Goal: Information Seeking & Learning: Find specific page/section

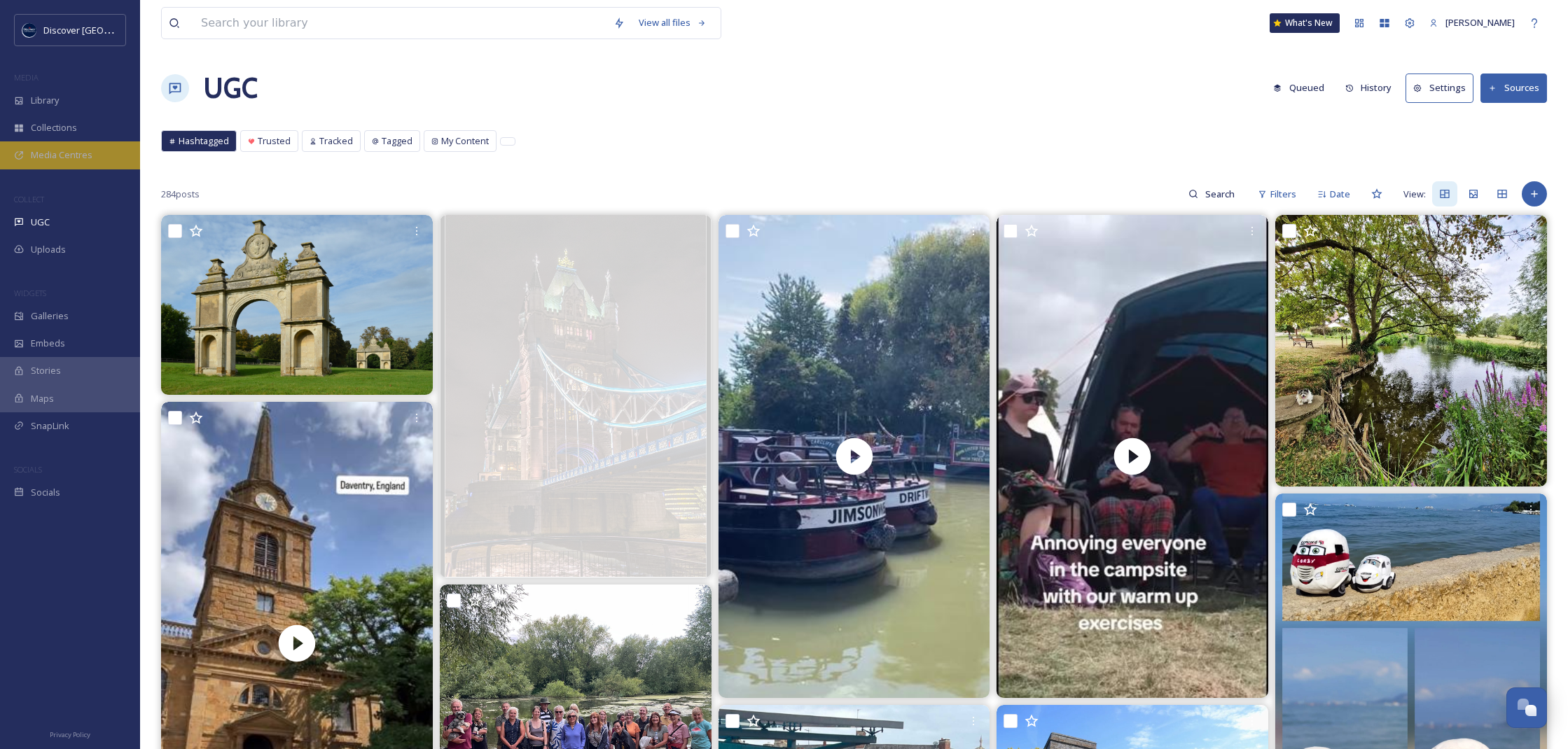
scroll to position [17401, 0]
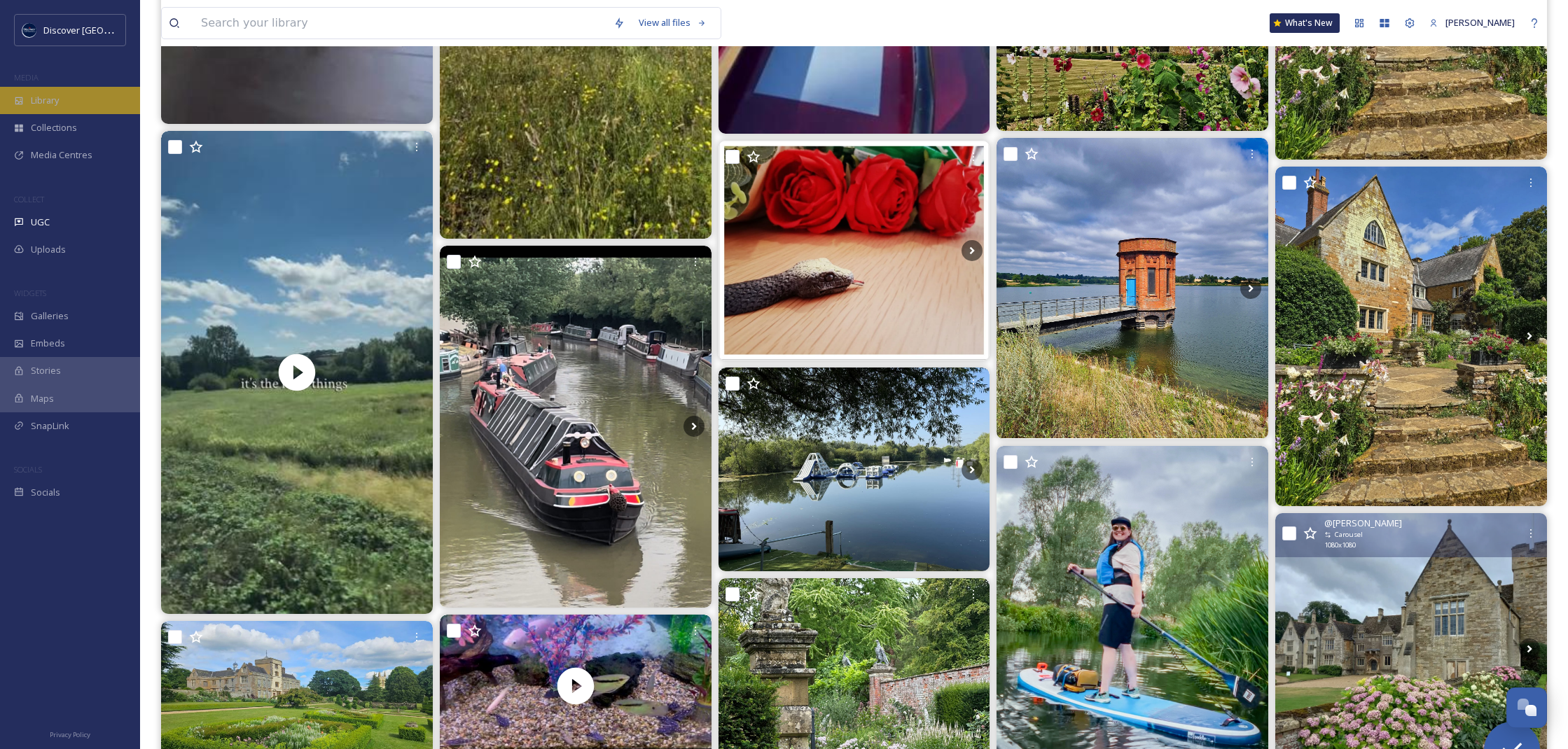
click at [63, 98] on div "Library" at bounding box center [70, 100] width 140 height 27
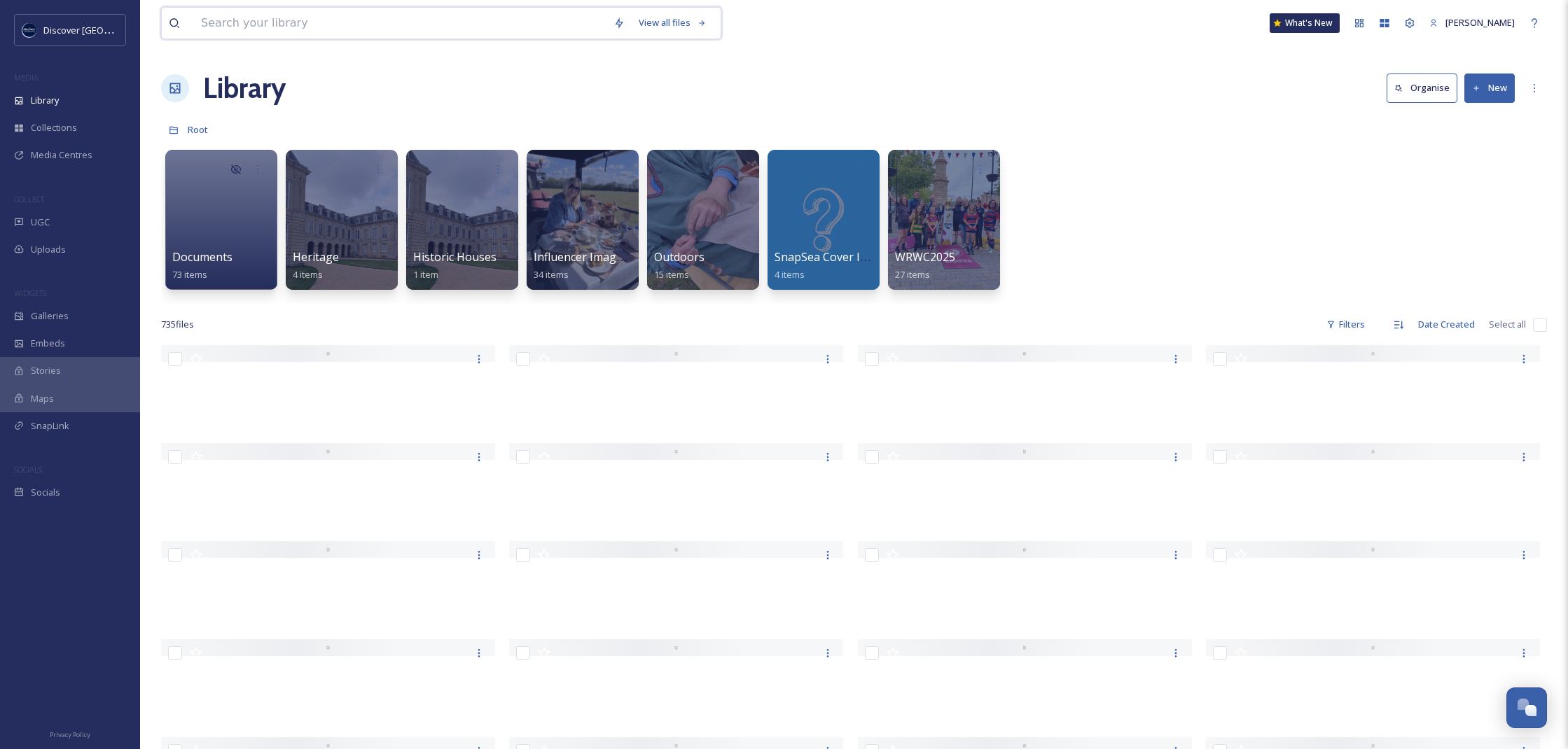
click at [247, 26] on input at bounding box center [400, 23] width 413 height 30
type input "vue"
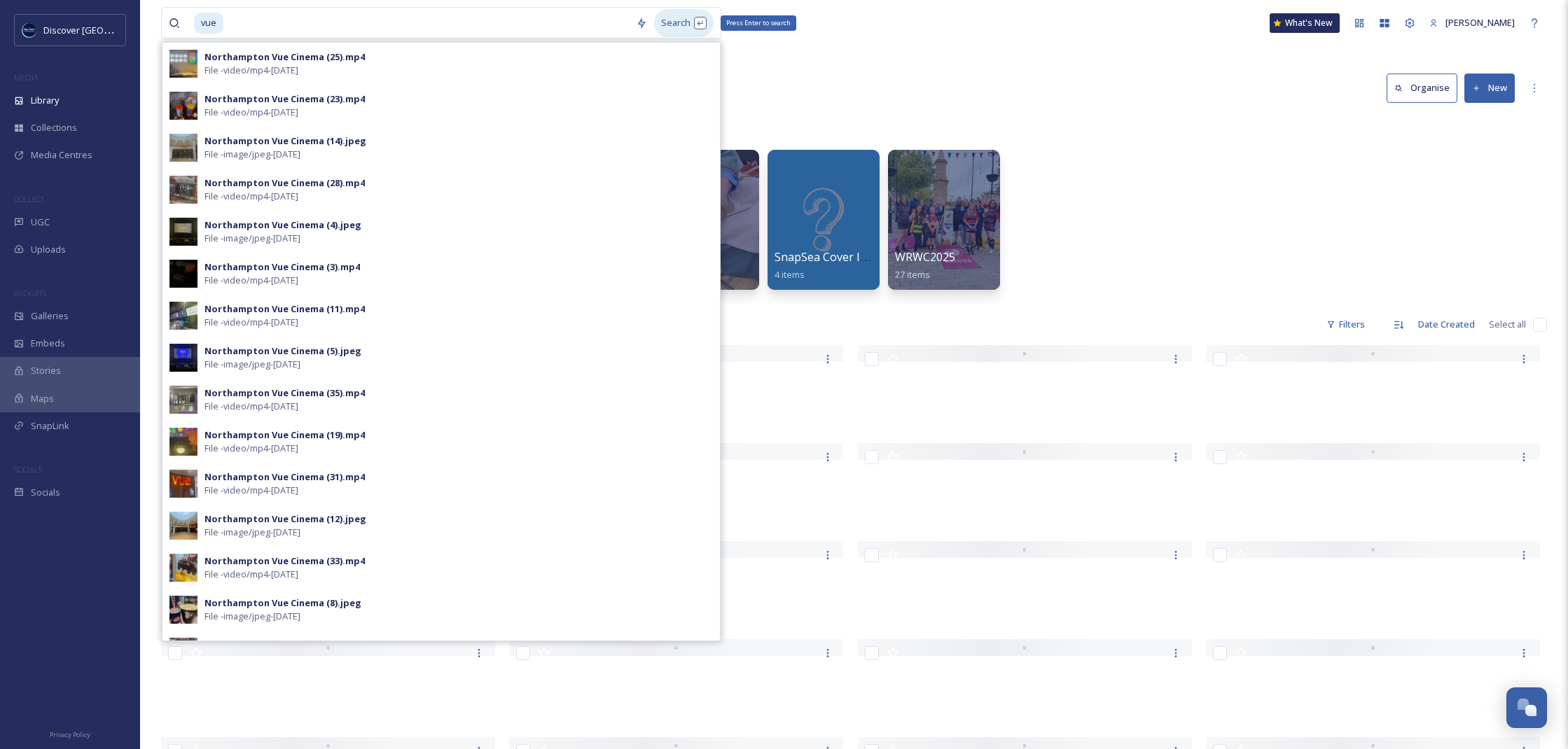
click at [673, 23] on div "Search Press Enter to search" at bounding box center [684, 23] width 59 height 27
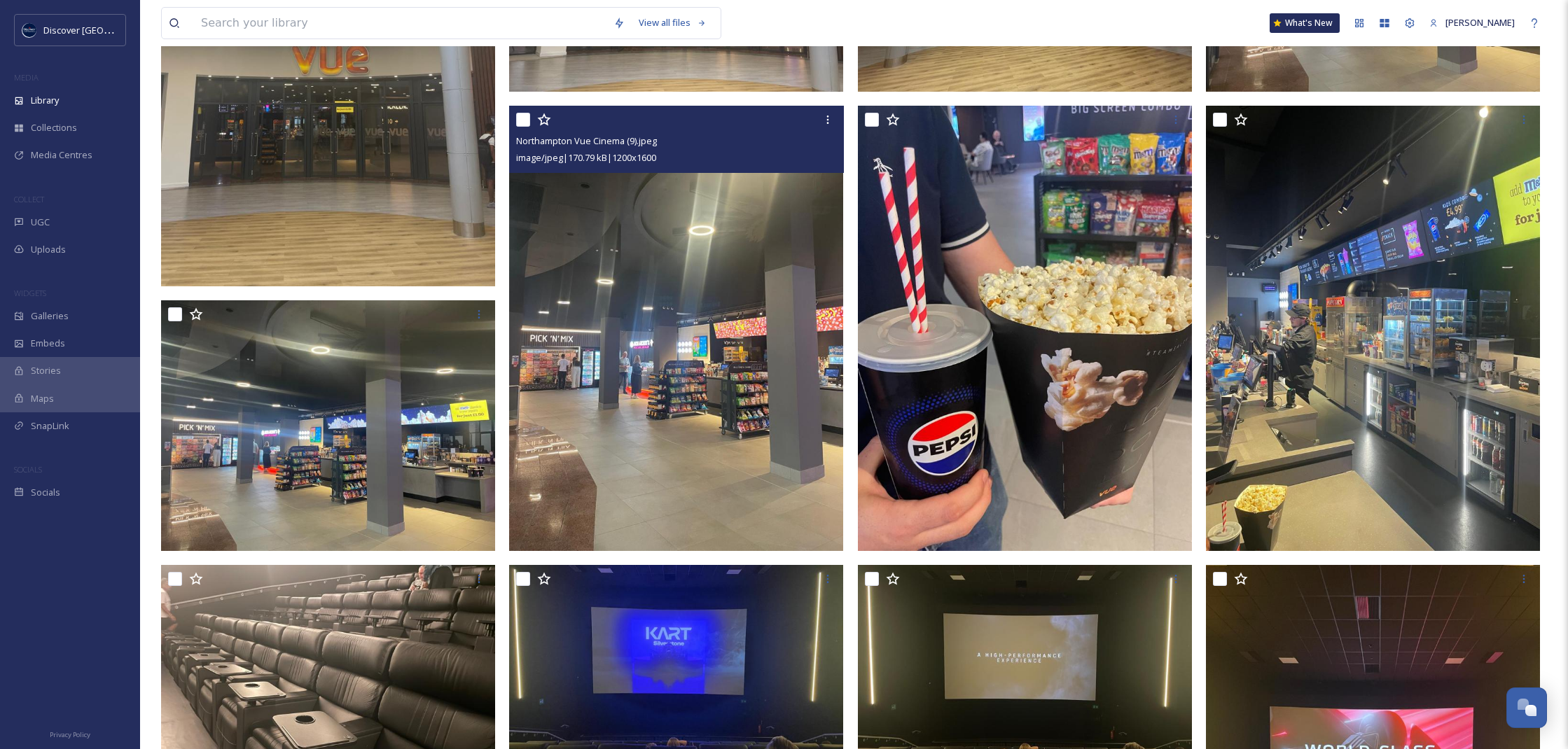
scroll to position [301, 0]
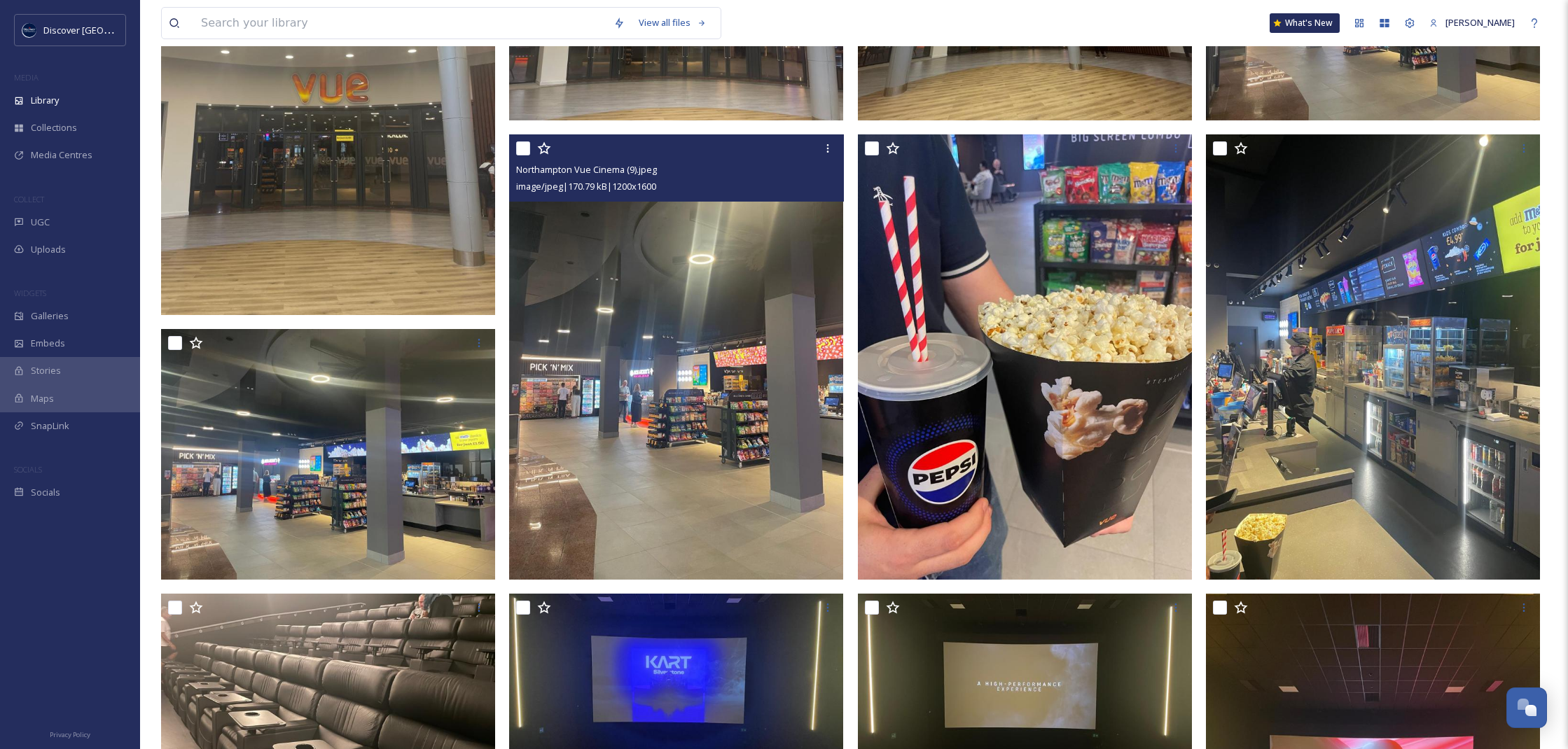
drag, startPoint x: 641, startPoint y: 345, endPoint x: 1516, endPoint y: 768, distance: 971.9
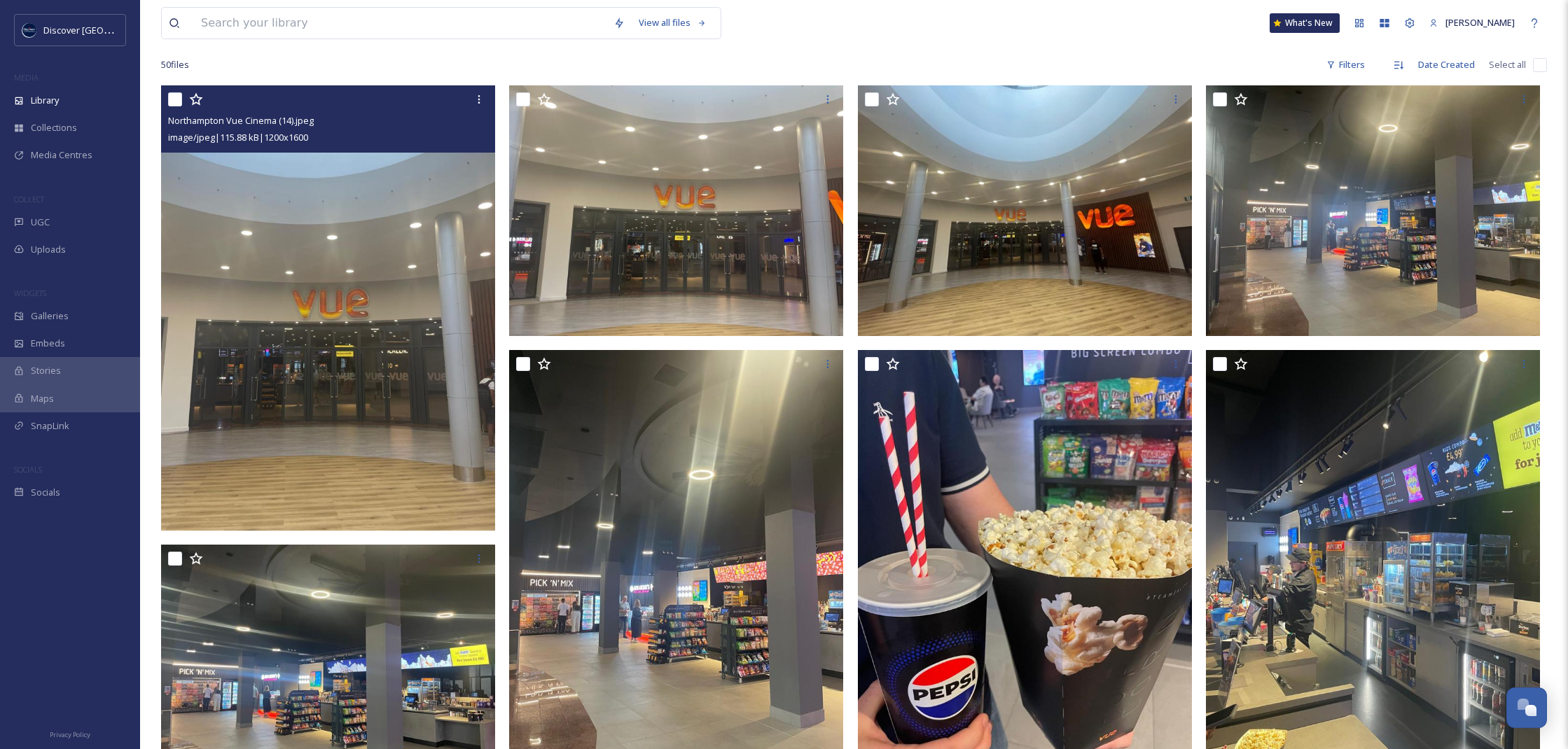
scroll to position [32, 0]
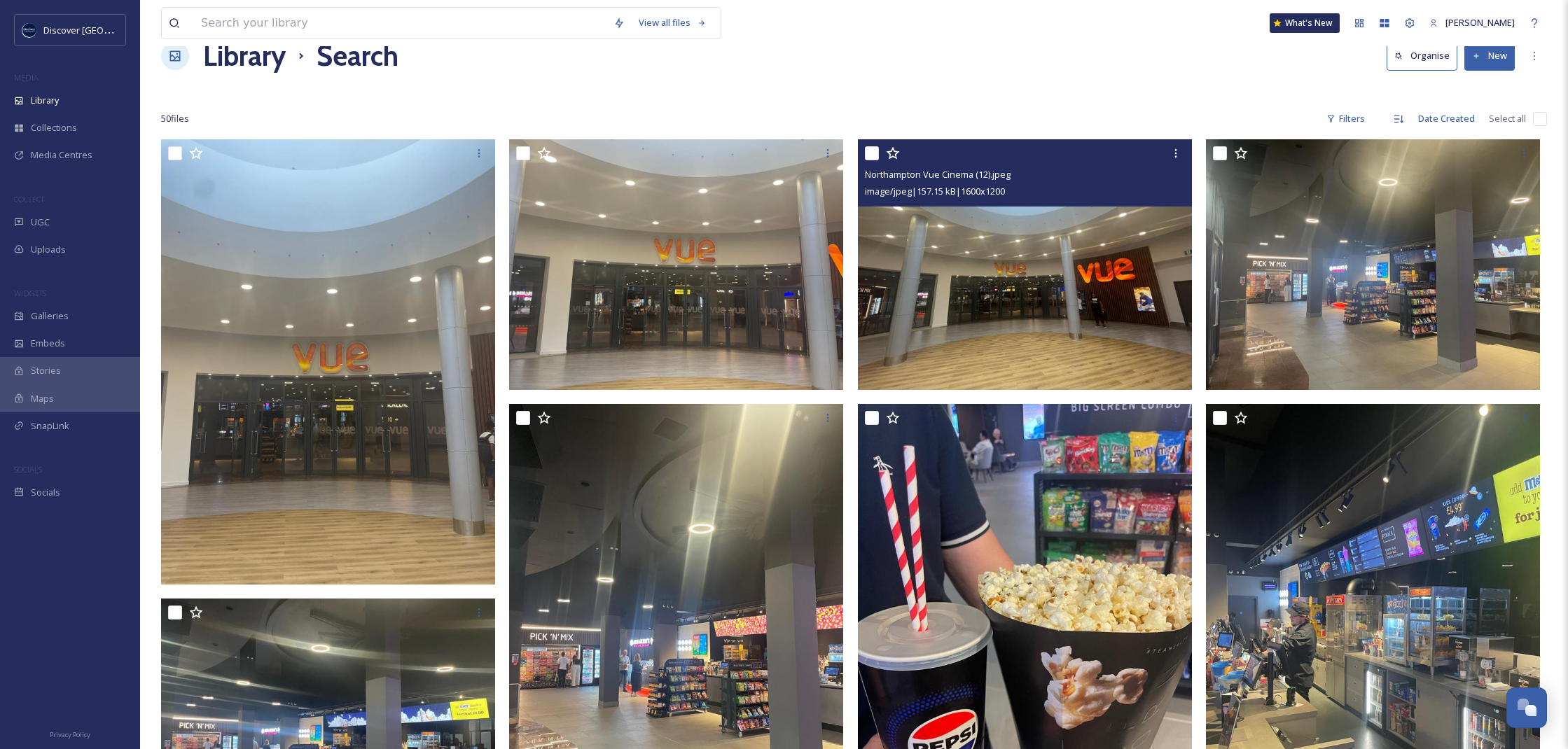
drag, startPoint x: 977, startPoint y: 298, endPoint x: 1378, endPoint y: 764, distance: 614.8
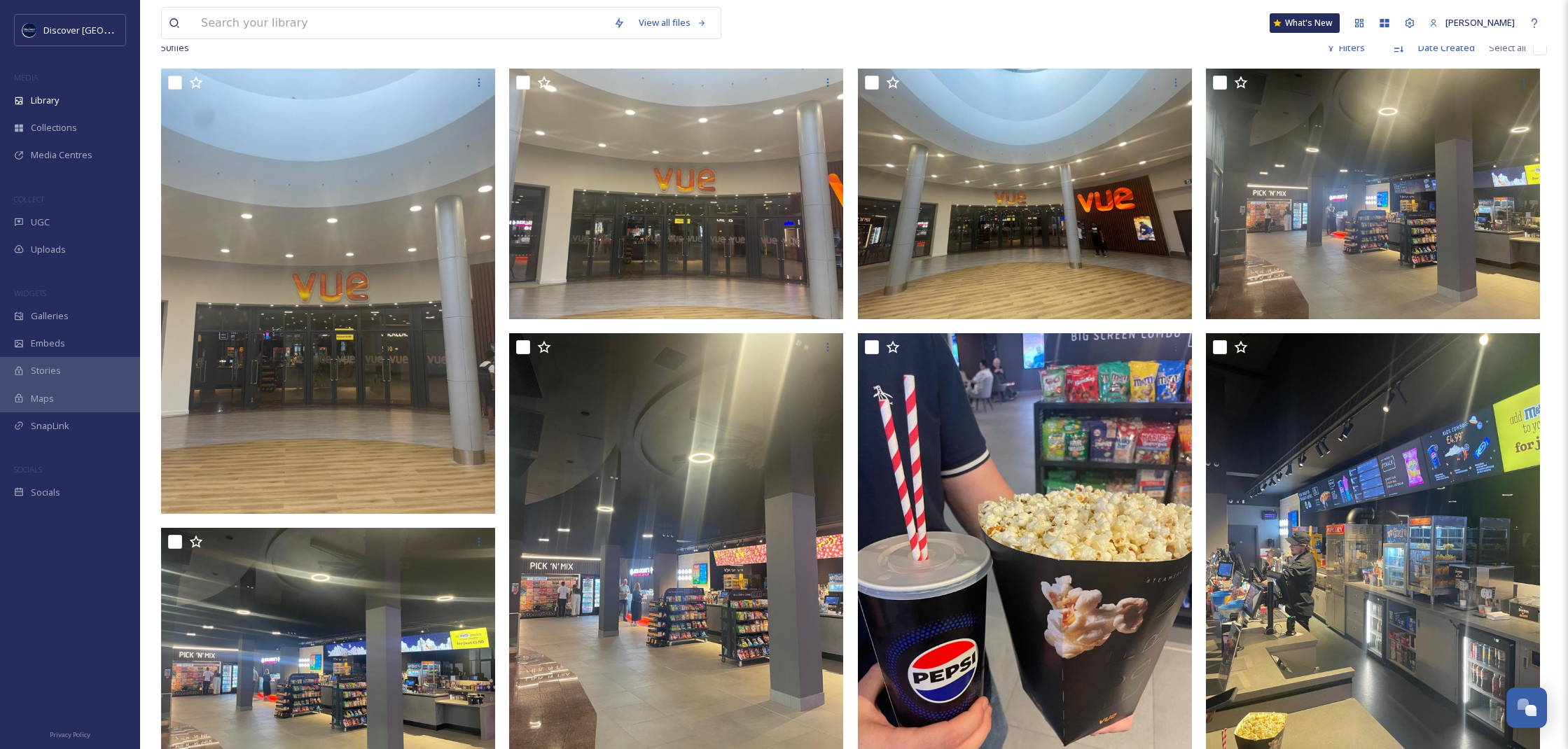
scroll to position [127, 0]
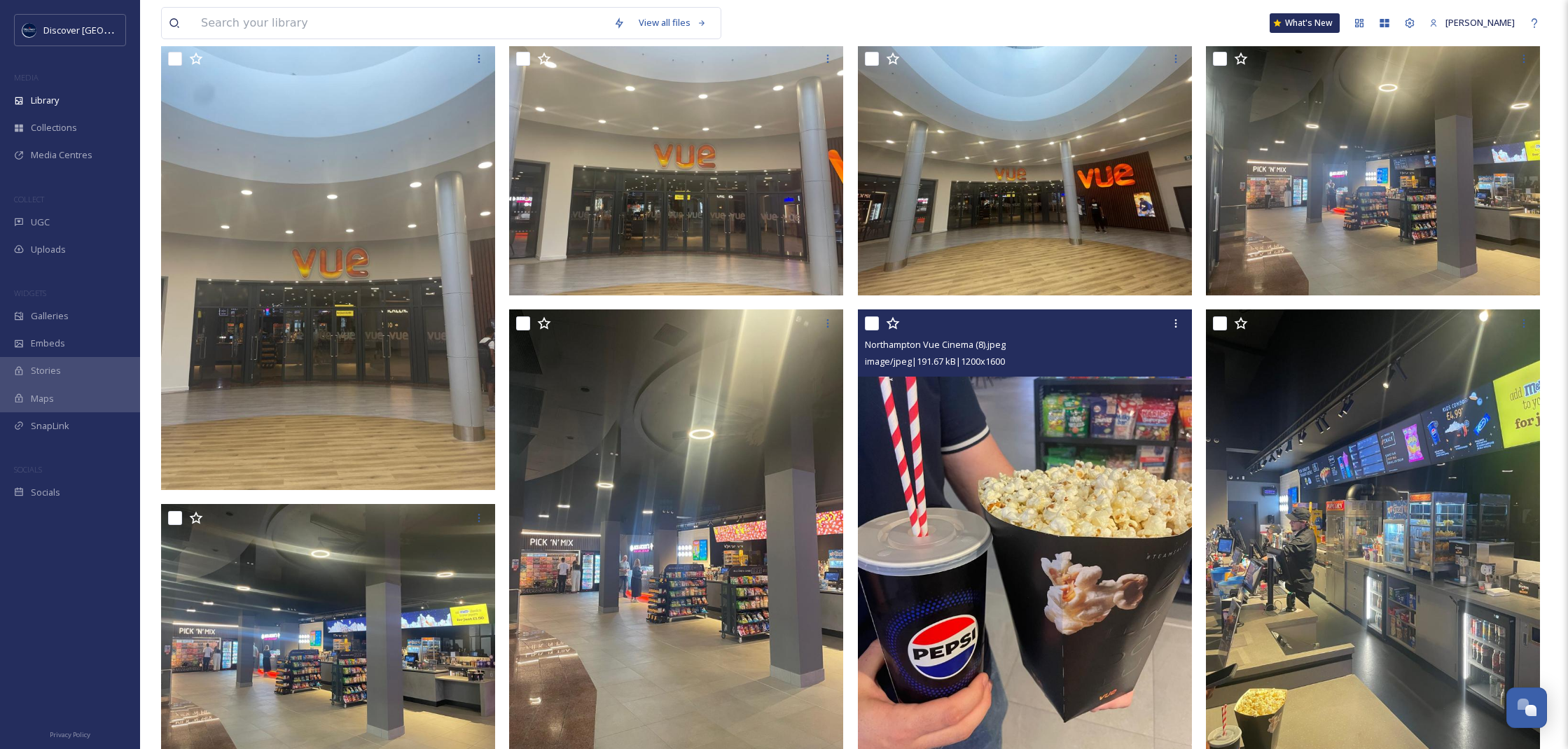
click at [1026, 487] on img at bounding box center [1025, 532] width 334 height 445
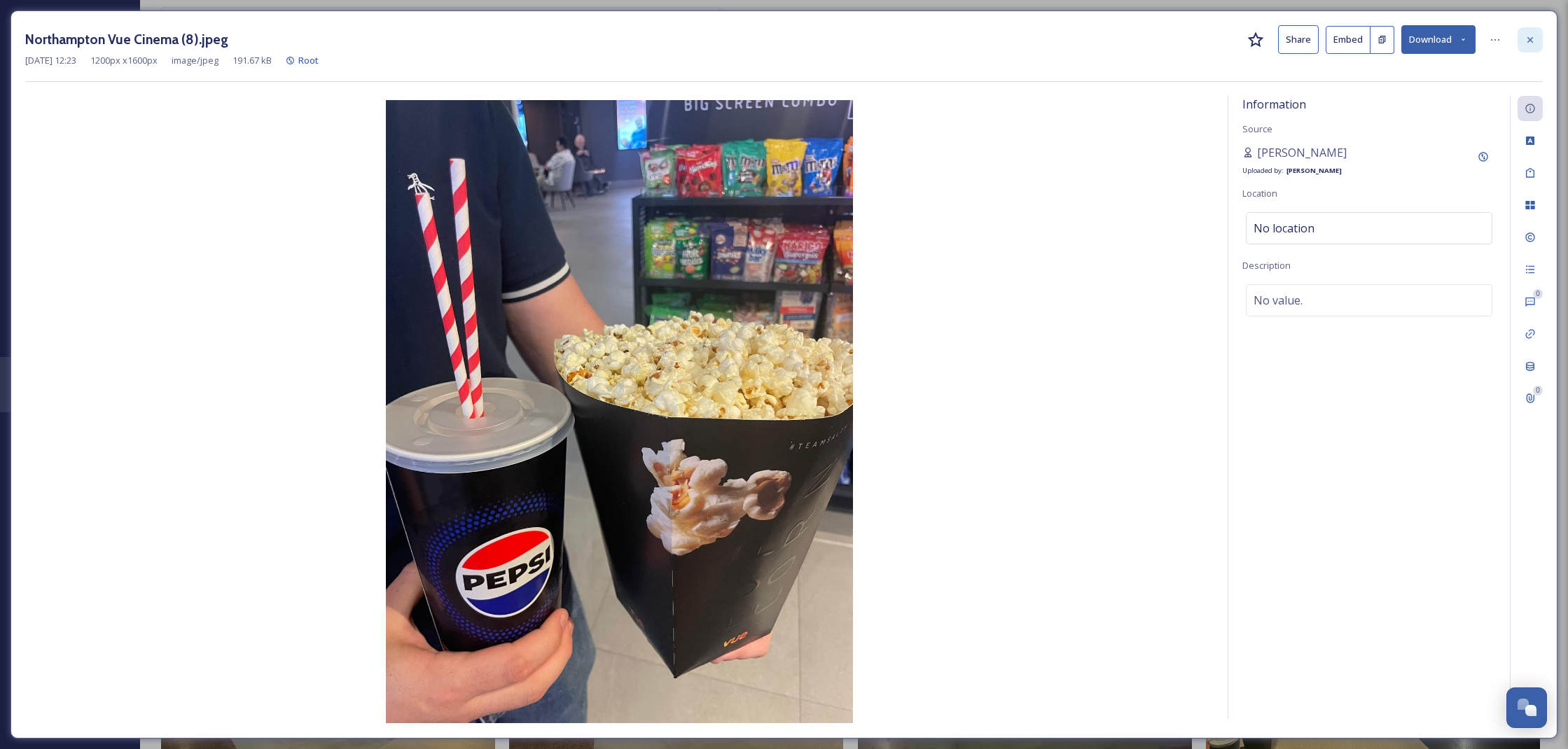
click at [1538, 30] on div at bounding box center [1530, 40] width 25 height 25
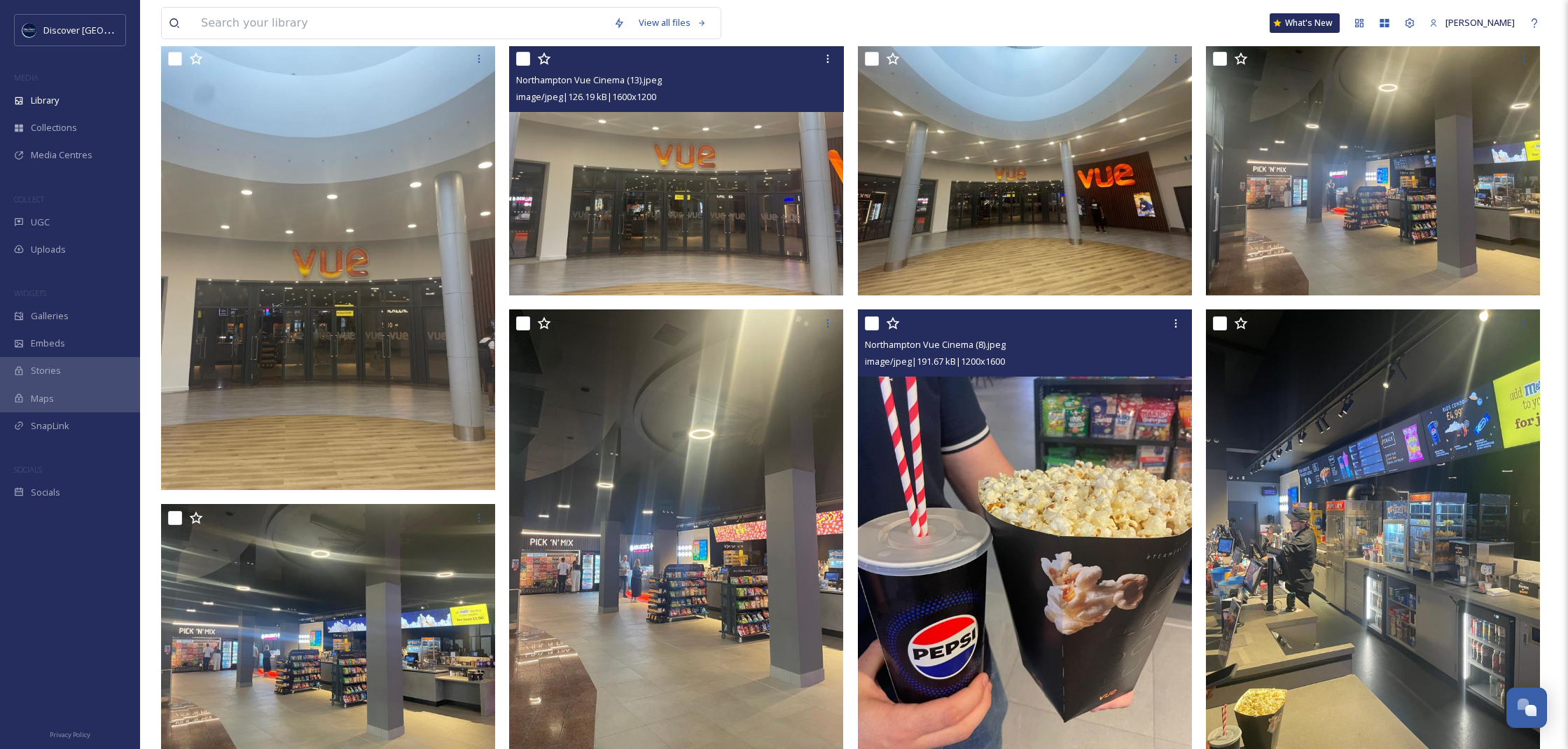
click at [718, 205] on img at bounding box center [677, 169] width 334 height 251
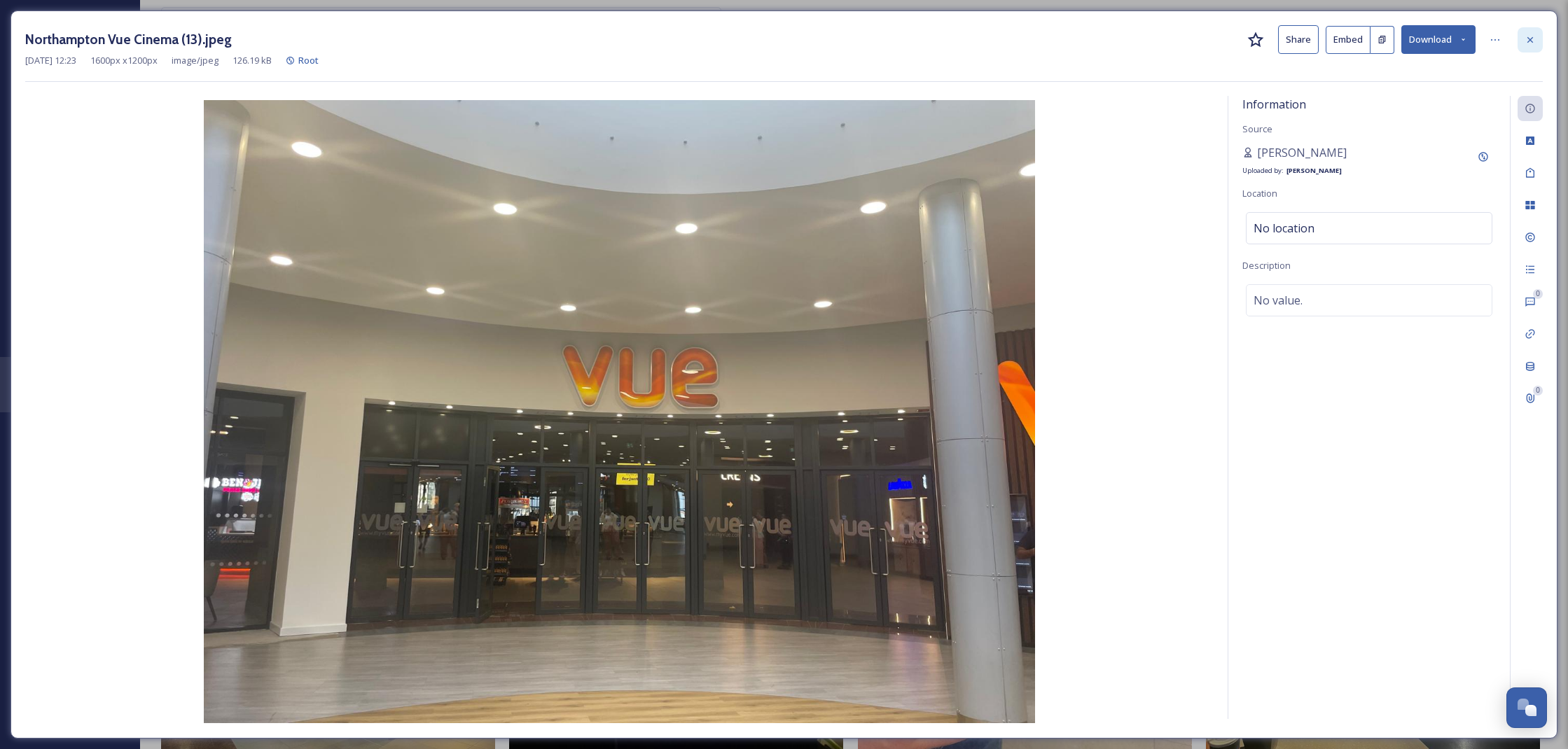
click at [1528, 32] on div at bounding box center [1530, 40] width 25 height 25
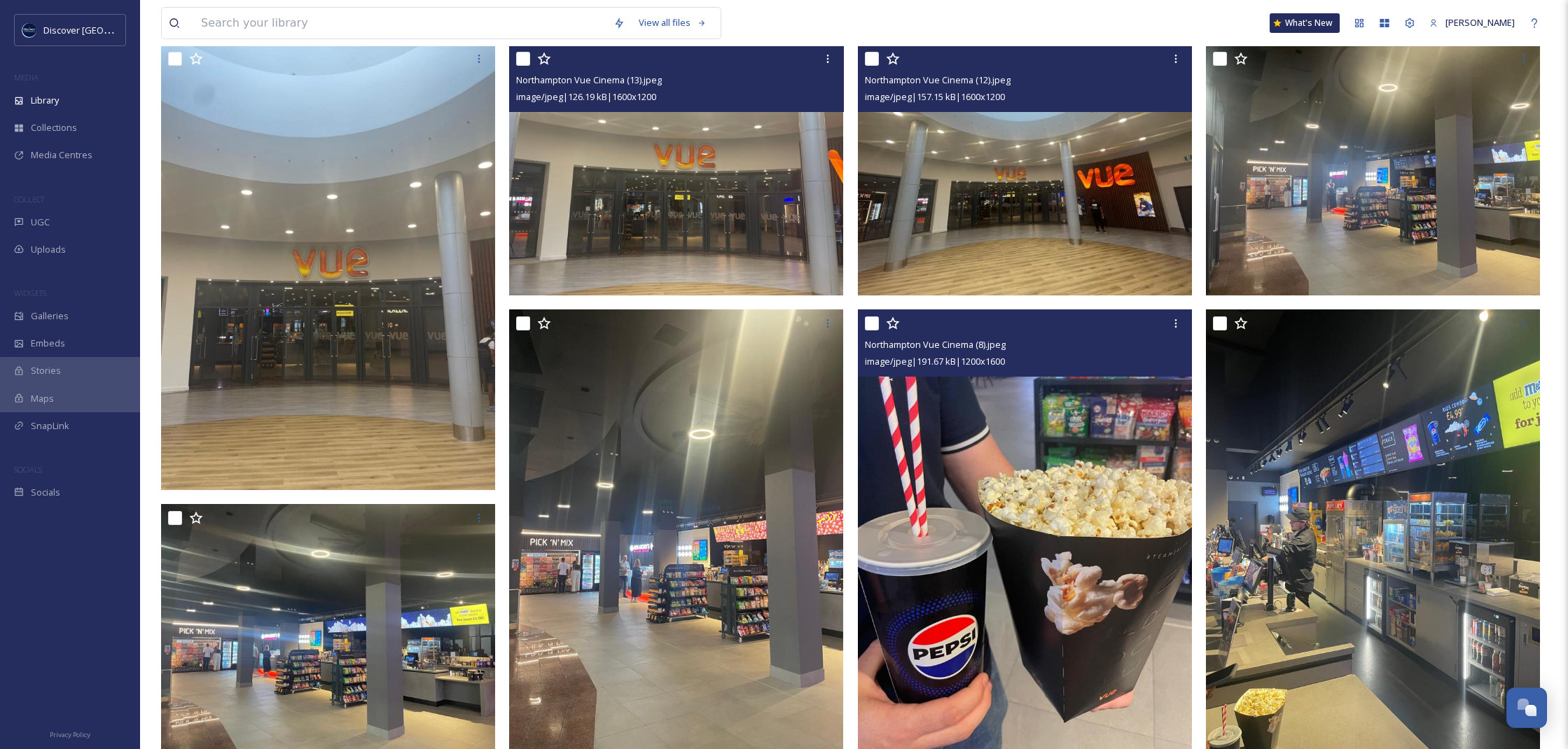
click at [997, 200] on img at bounding box center [1025, 169] width 334 height 251
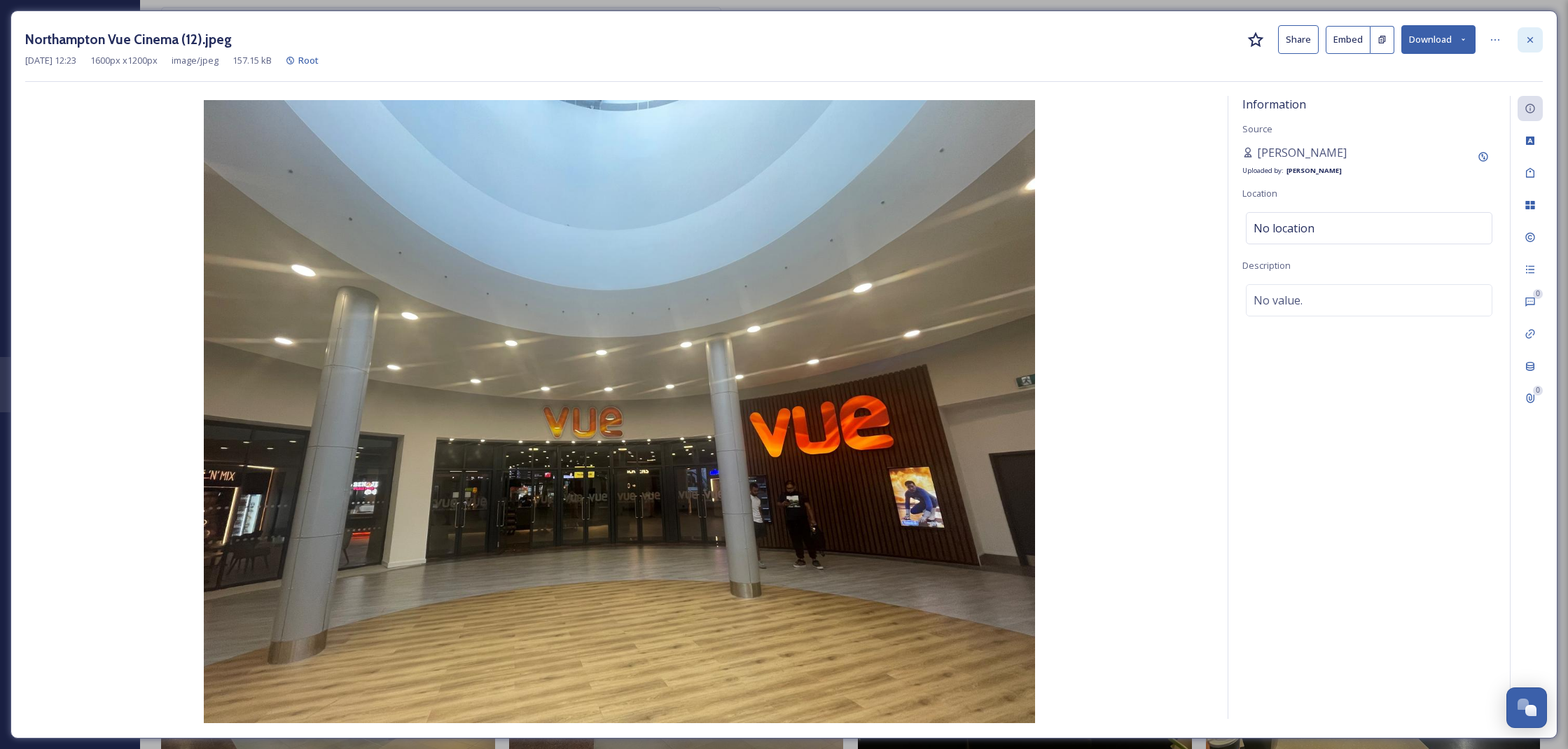
click at [1534, 44] on div at bounding box center [1530, 40] width 25 height 25
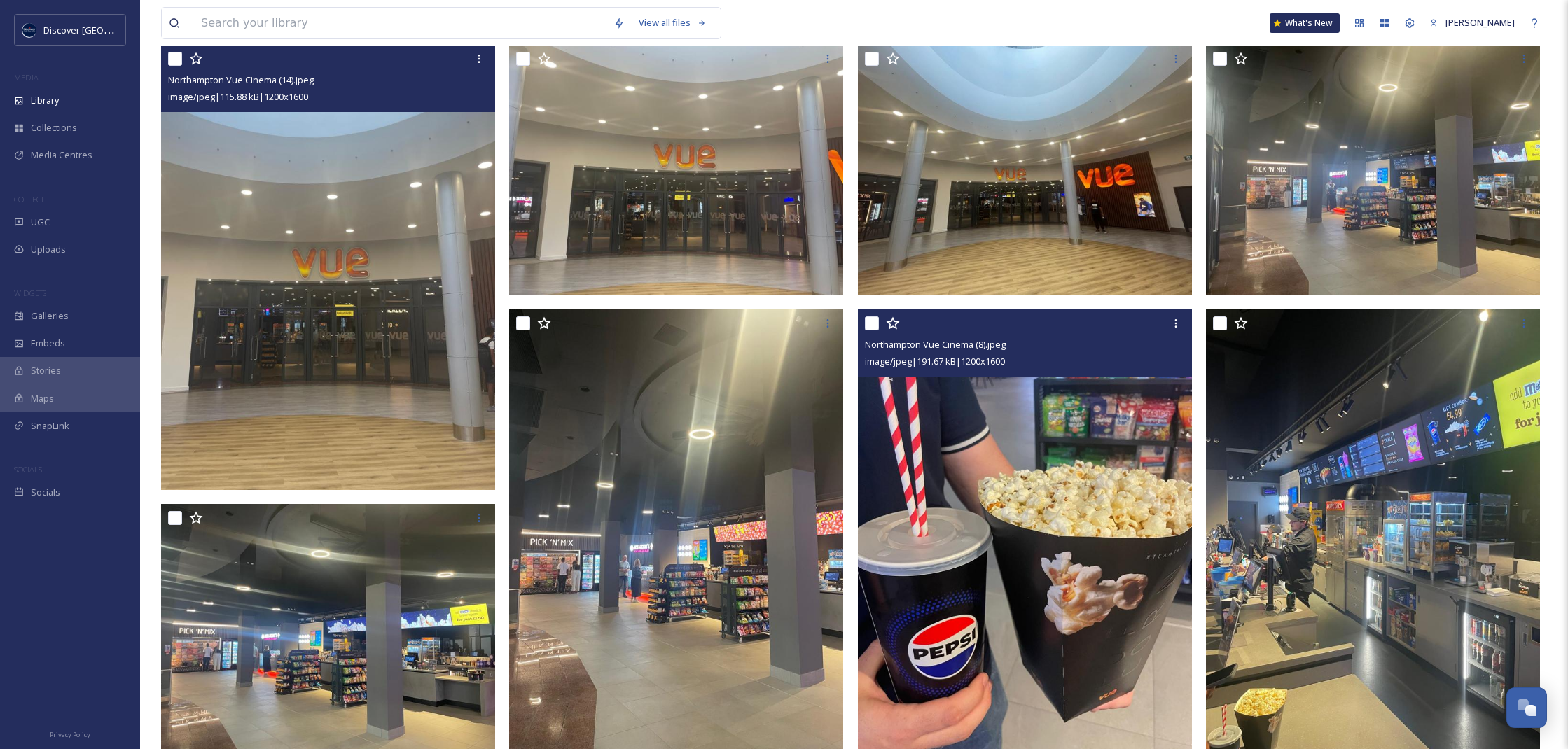
click at [397, 217] on img at bounding box center [328, 267] width 334 height 445
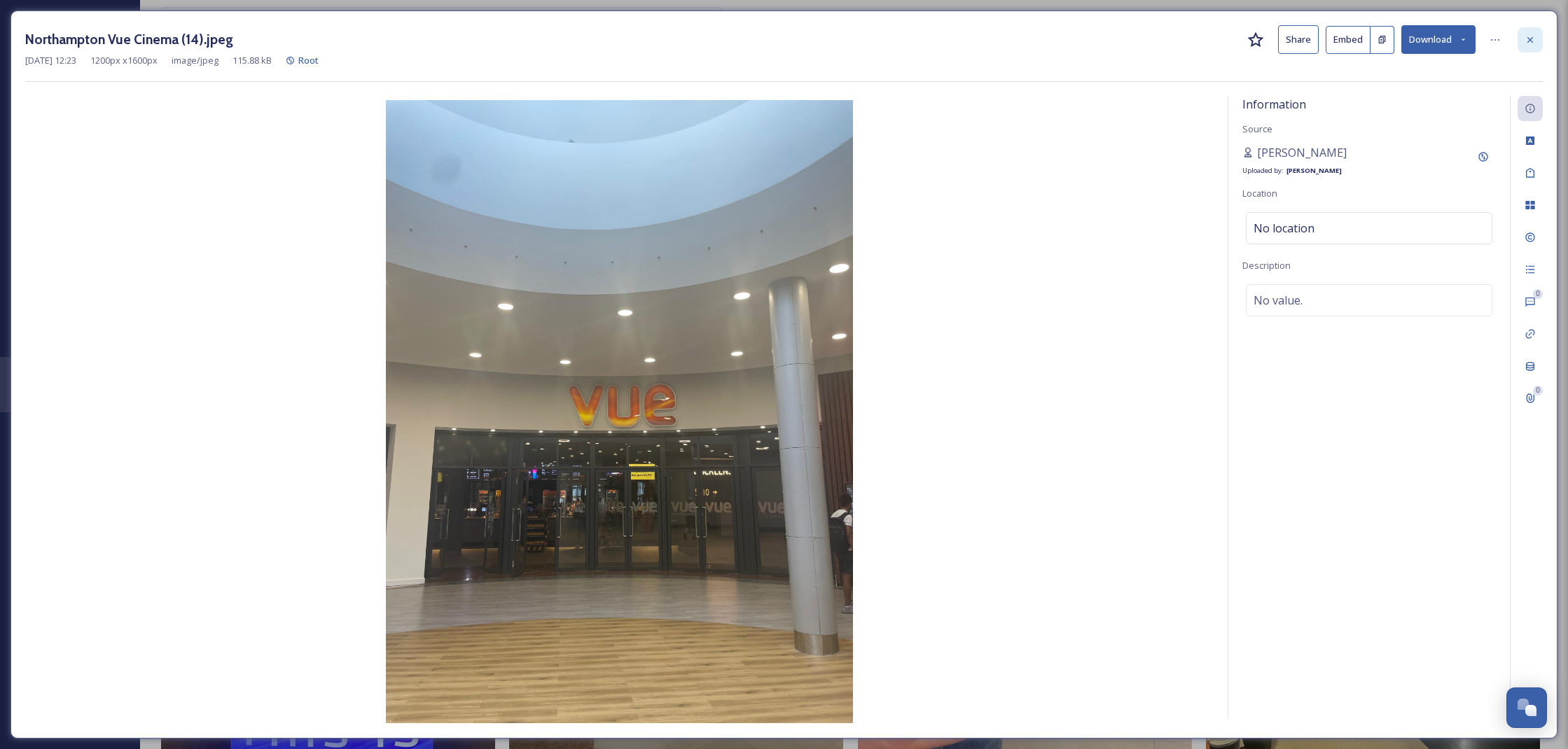
click at [1538, 44] on div at bounding box center [1530, 40] width 25 height 25
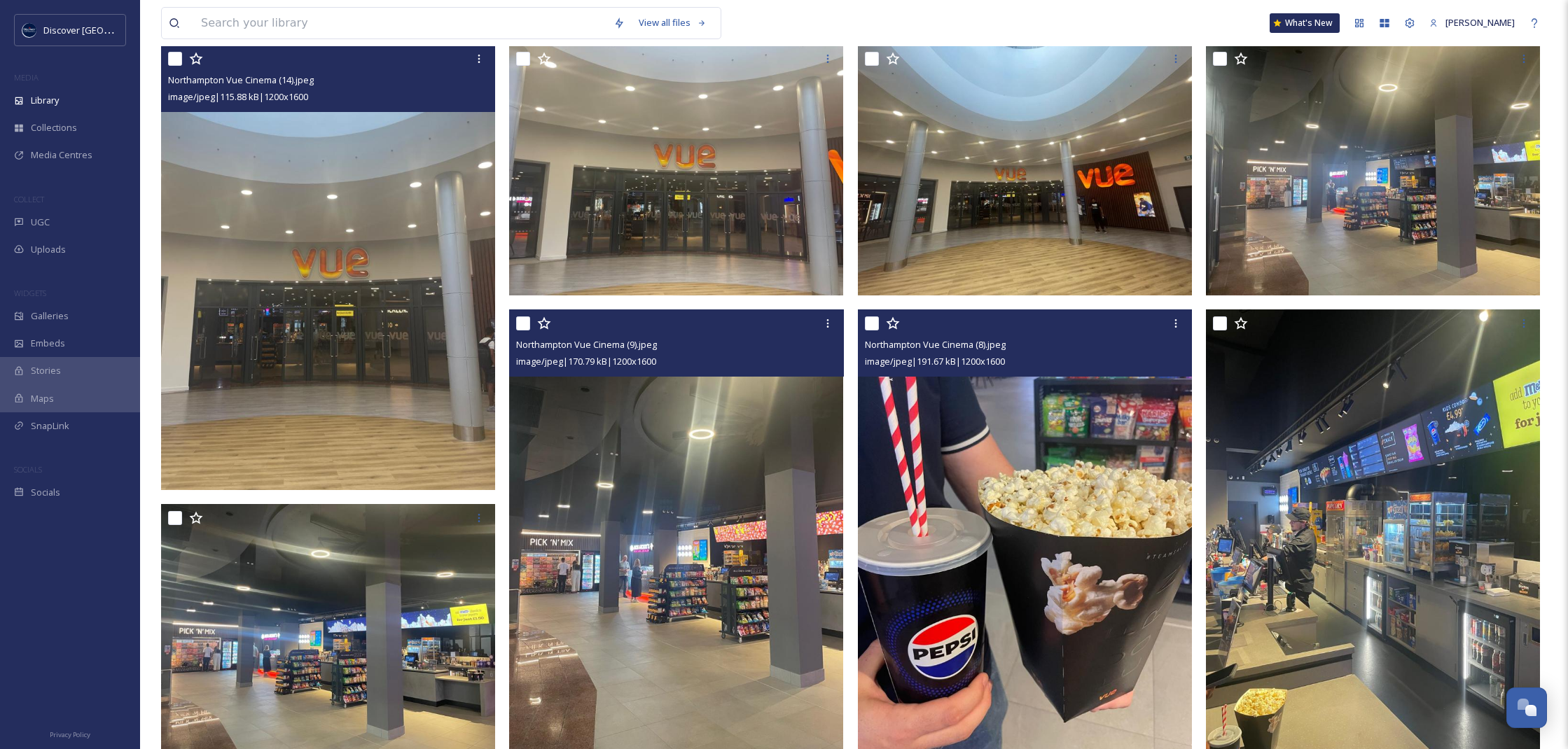
scroll to position [276, 0]
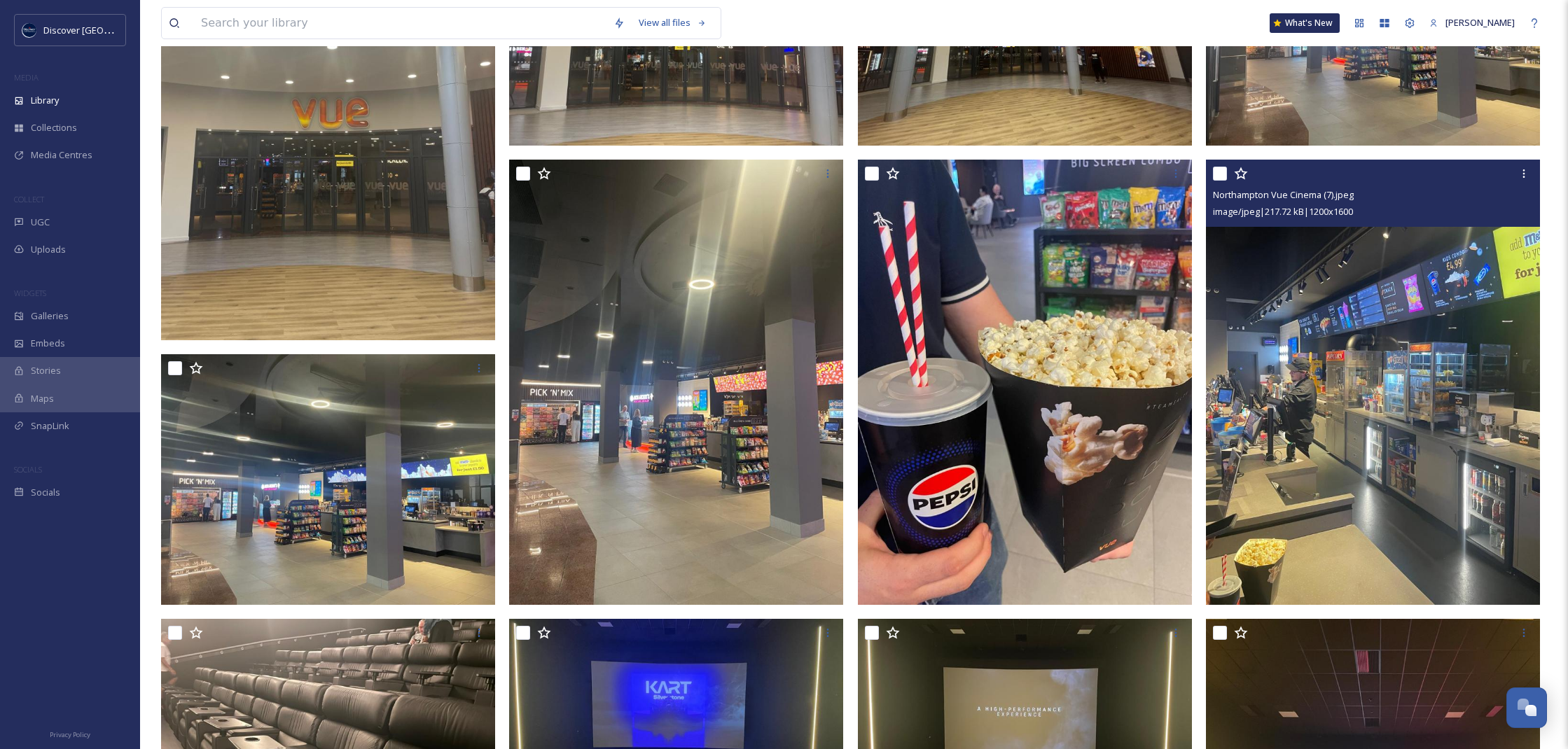
click at [1381, 438] on img at bounding box center [1373, 382] width 334 height 445
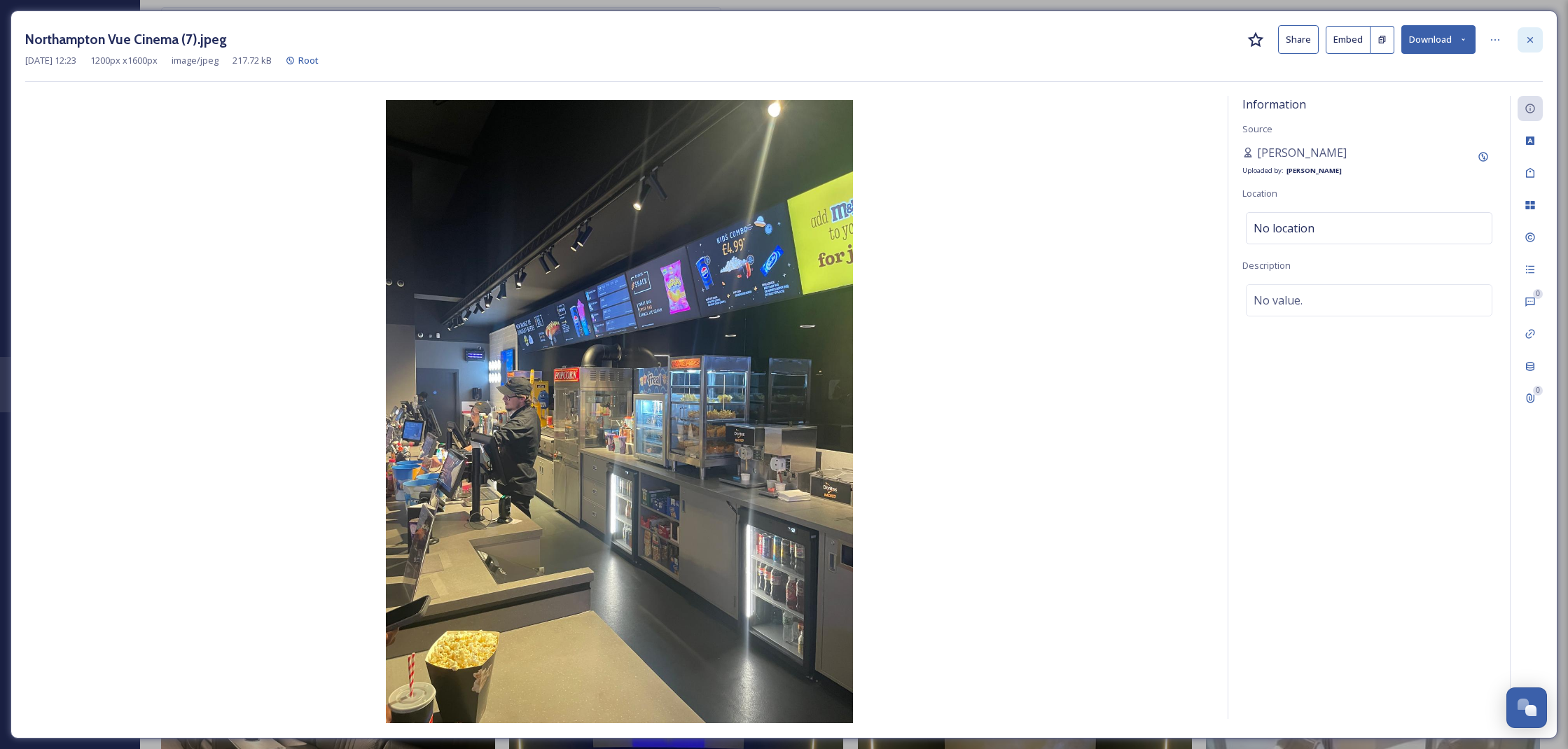
click at [1520, 41] on div at bounding box center [1530, 40] width 25 height 25
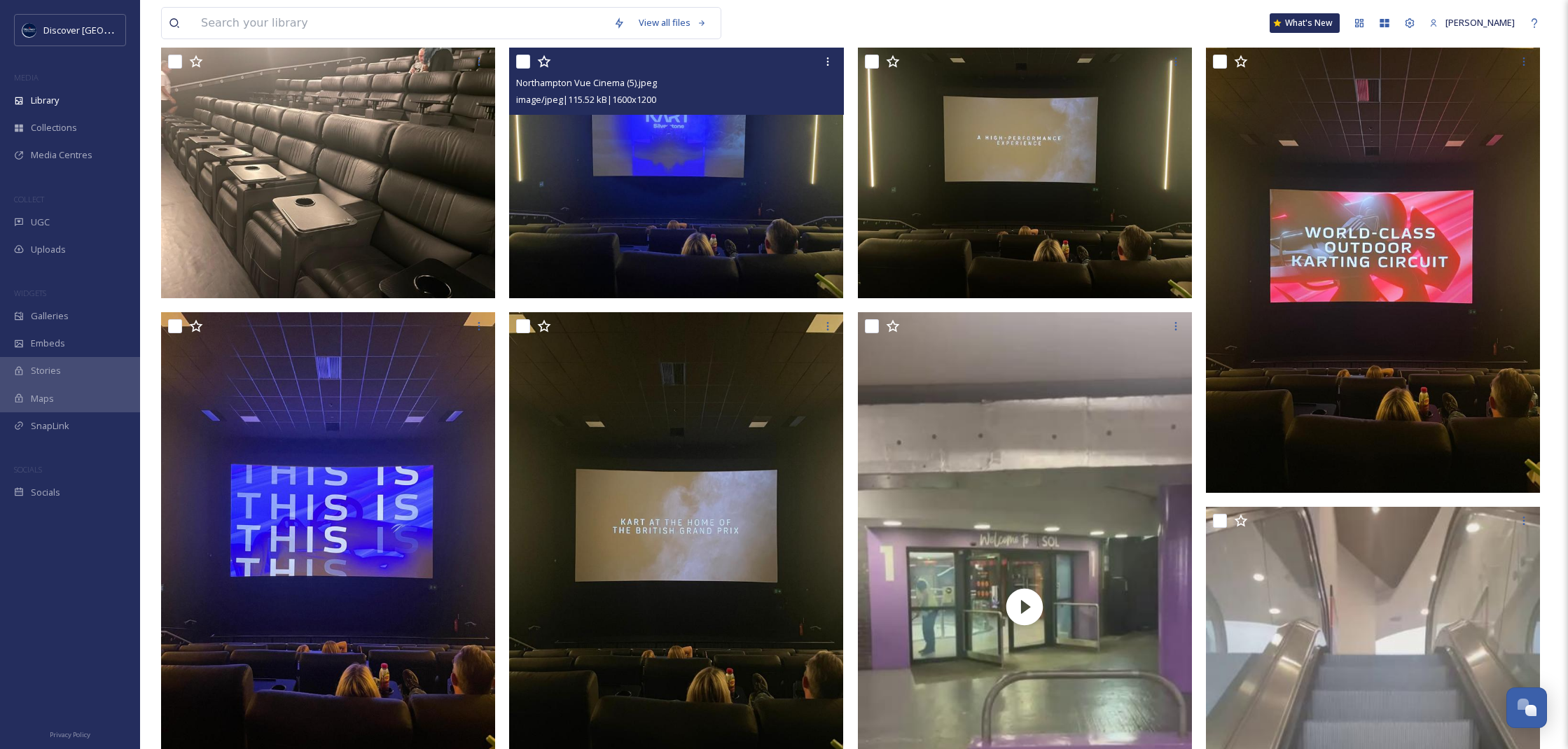
scroll to position [697, 0]
